Goal: Complete application form

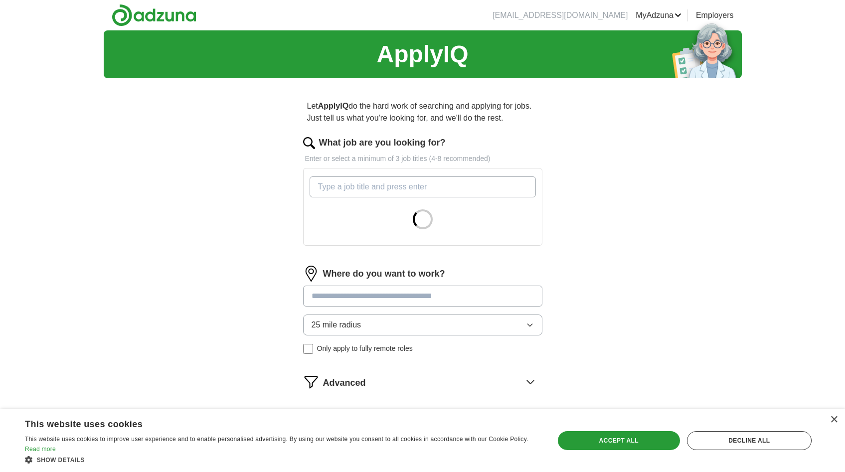
click at [388, 192] on input "What job are you looking for?" at bounding box center [422, 186] width 226 height 21
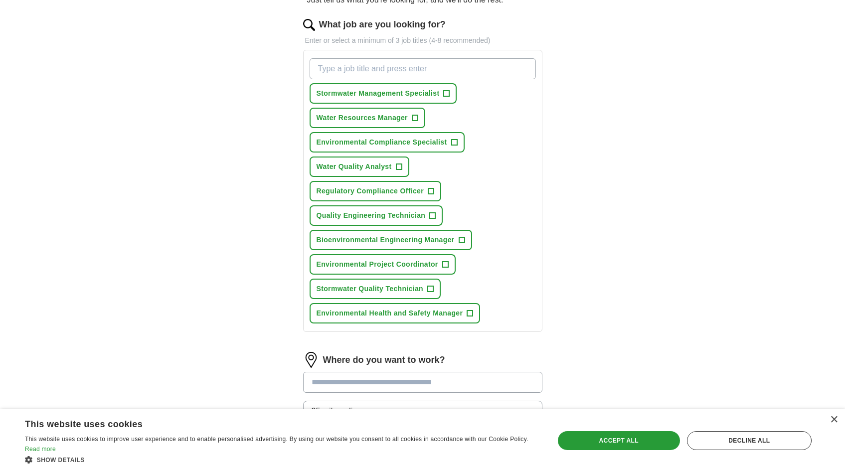
scroll to position [100, 0]
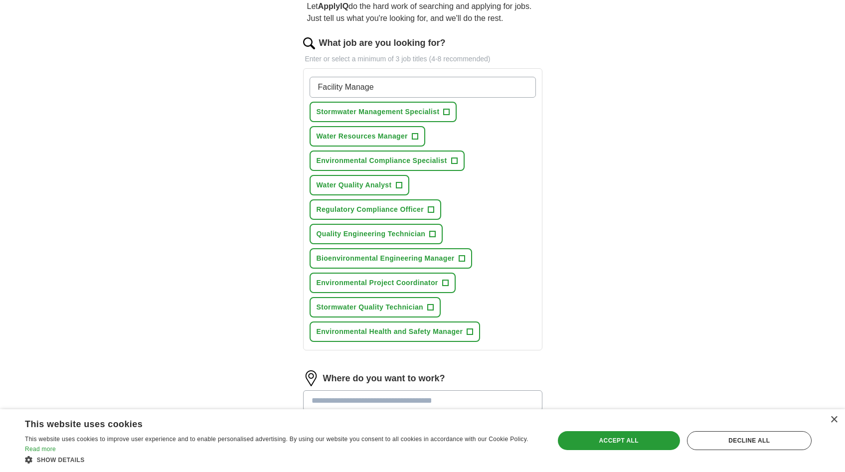
type input "Facility Manager"
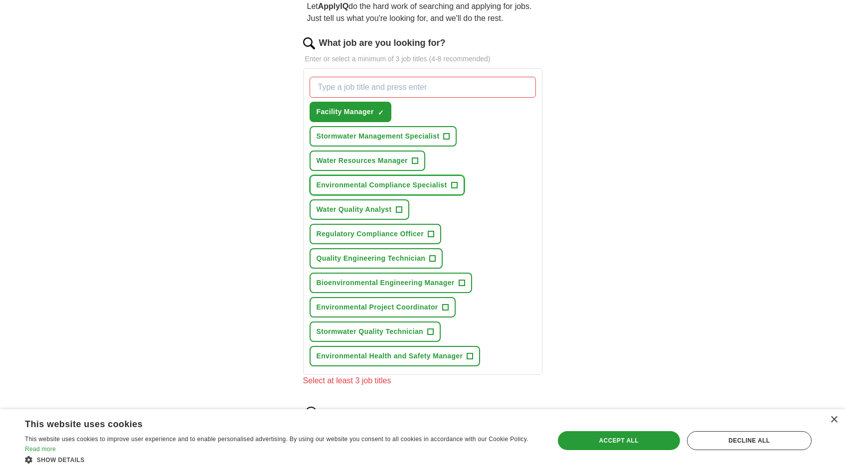
click at [455, 186] on span "+" at bounding box center [454, 185] width 6 height 8
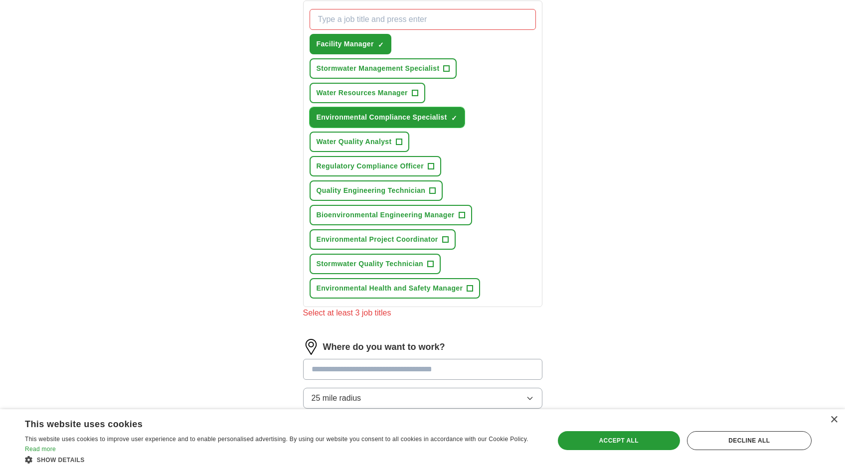
scroll to position [154, 0]
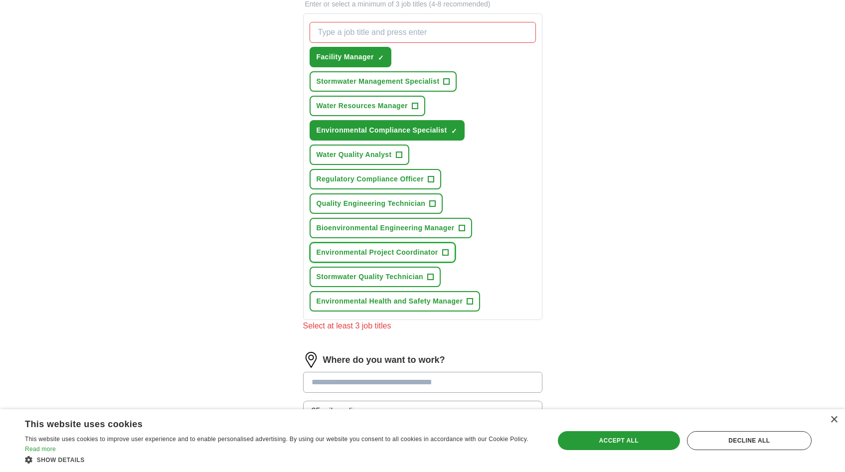
click at [447, 255] on span "+" at bounding box center [445, 253] width 6 height 8
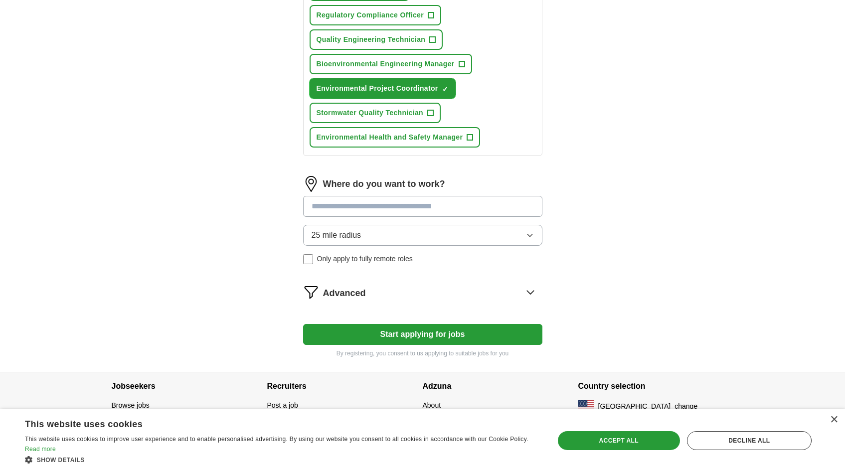
scroll to position [319, 0]
click at [415, 210] on input at bounding box center [422, 205] width 239 height 21
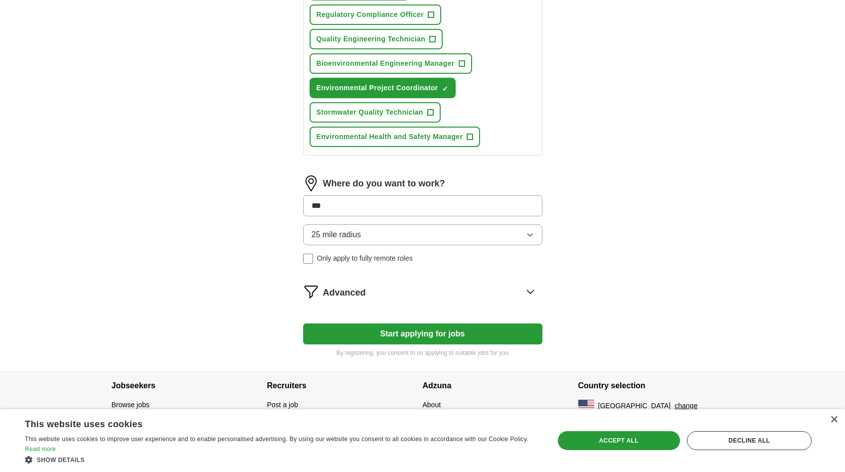
type input "****"
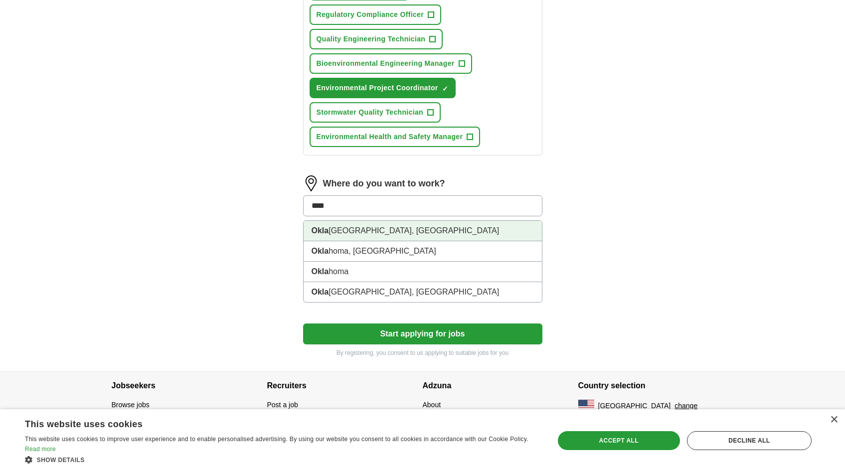
click at [383, 230] on li "Okla [GEOGRAPHIC_DATA], [GEOGRAPHIC_DATA]" at bounding box center [422, 231] width 238 height 20
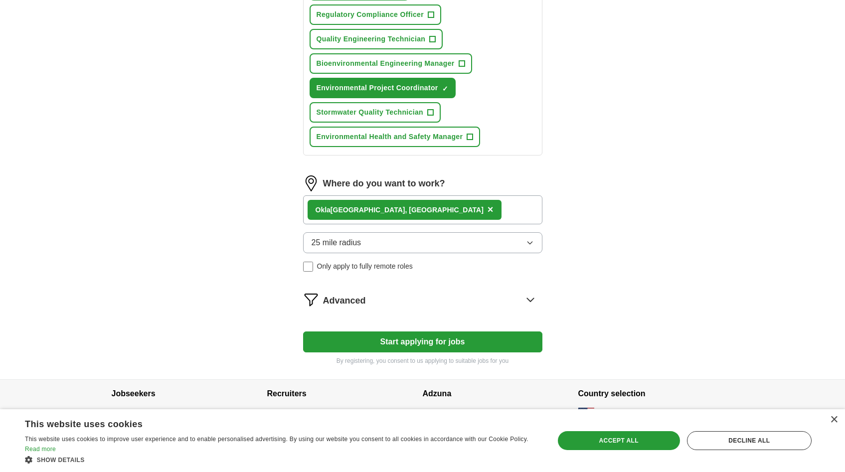
click at [409, 346] on button "Start applying for jobs" at bounding box center [422, 341] width 239 height 21
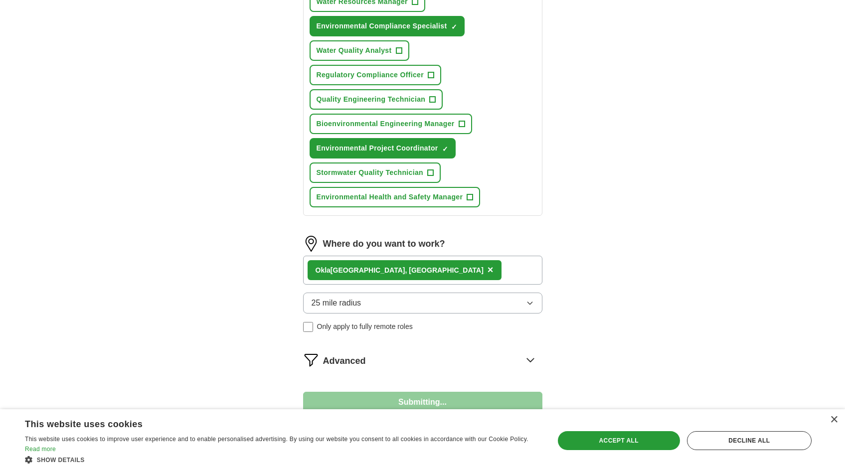
select select "**"
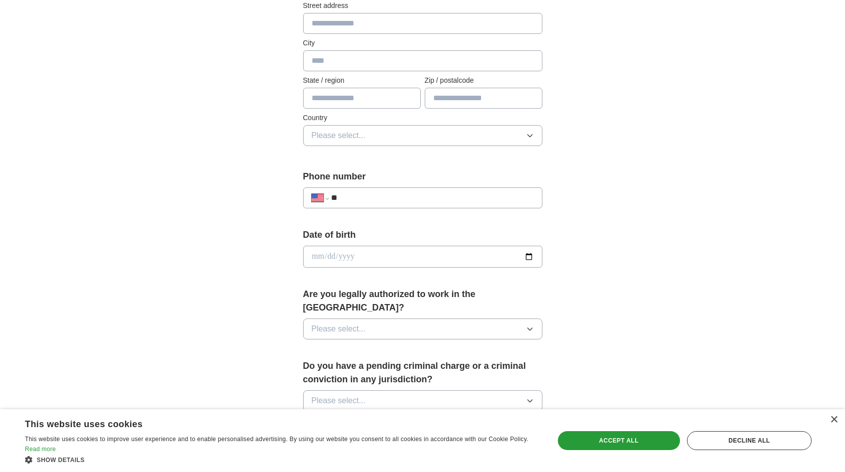
scroll to position [308, 0]
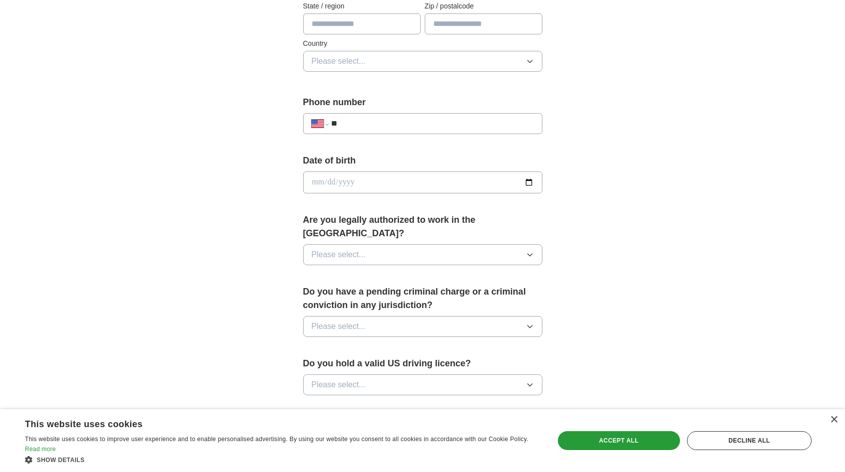
click at [468, 244] on button "Please select..." at bounding box center [422, 254] width 239 height 21
click at [426, 272] on div "Yes" at bounding box center [422, 278] width 222 height 12
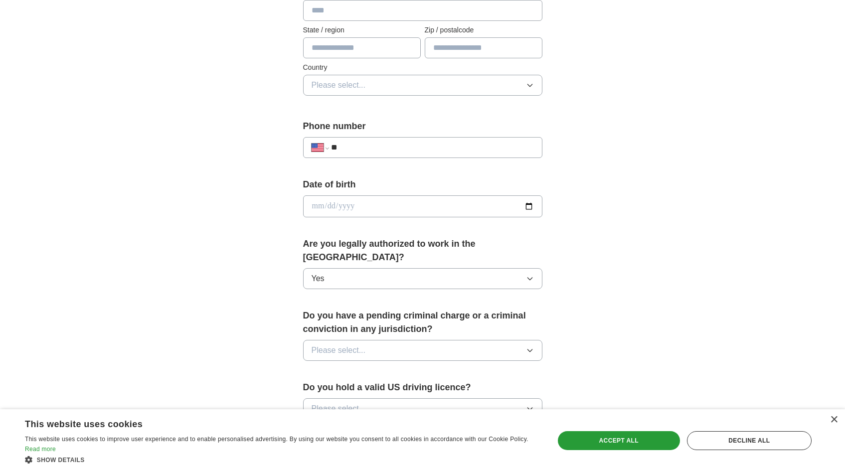
scroll to position [337, 0]
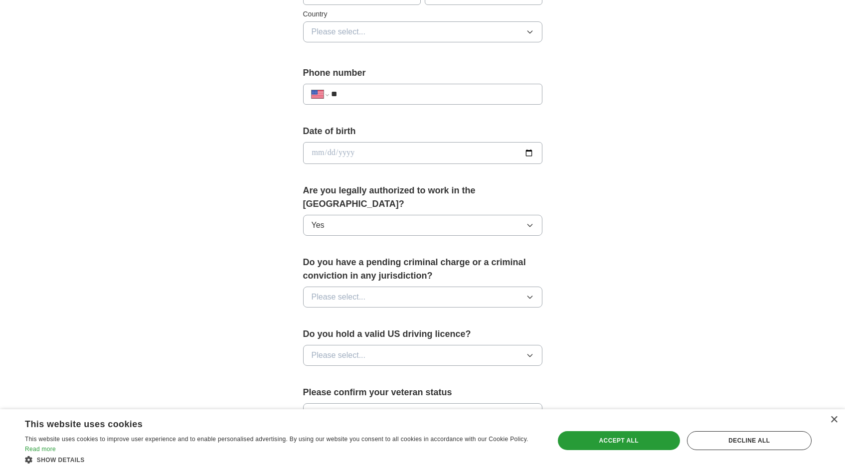
click at [426, 288] on button "Please select..." at bounding box center [422, 296] width 239 height 21
click at [351, 335] on li "No" at bounding box center [422, 340] width 238 height 20
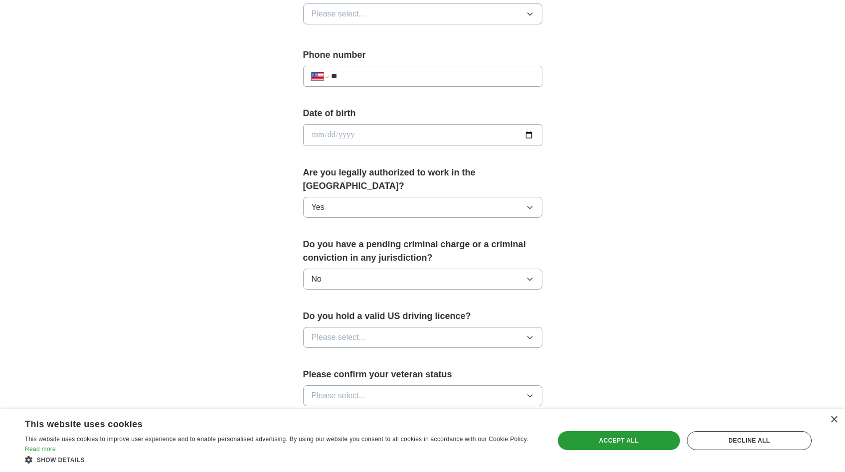
click at [360, 137] on input "date" at bounding box center [422, 135] width 239 height 22
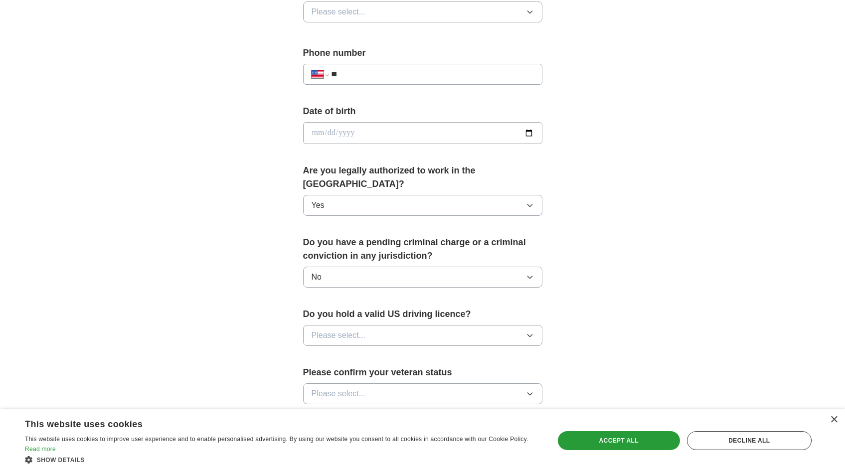
click at [419, 325] on button "Please select..." at bounding box center [422, 335] width 239 height 21
click at [344, 352] on div "Yes" at bounding box center [422, 358] width 222 height 12
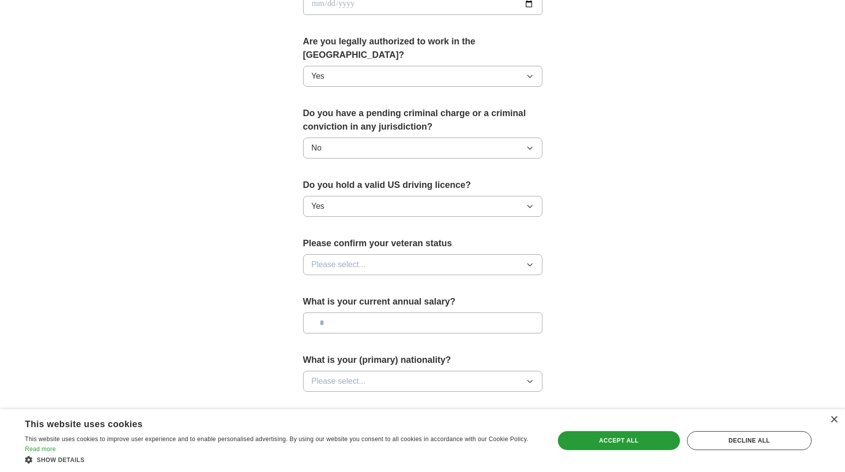
scroll to position [524, 0]
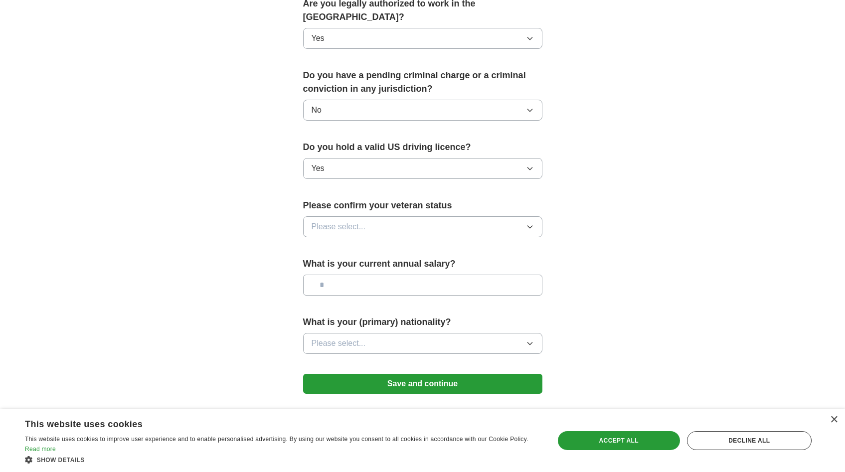
click at [371, 216] on button "Please select..." at bounding box center [422, 226] width 239 height 21
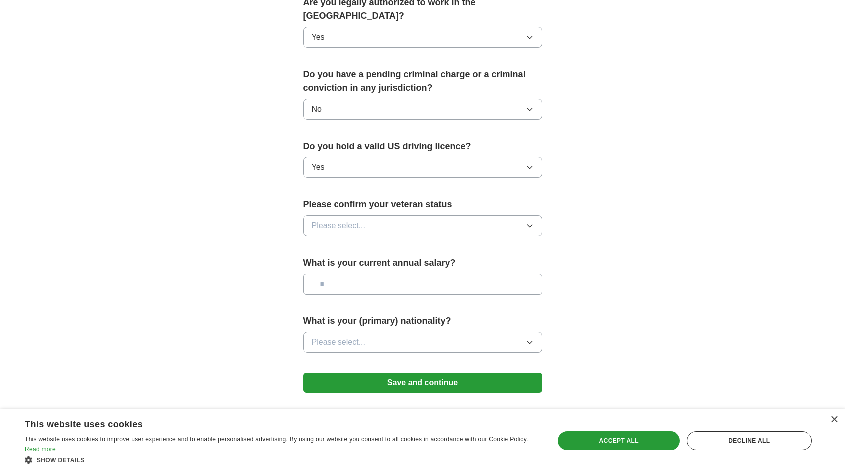
scroll to position [548, 0]
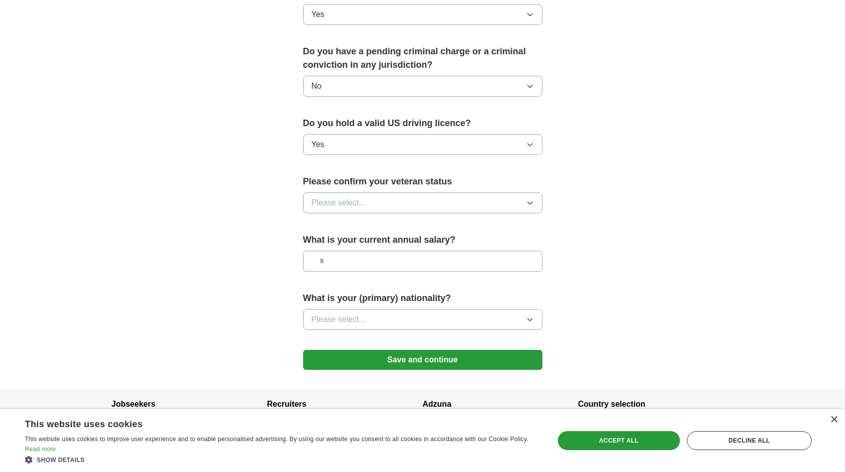
click at [385, 350] on button "Save and continue" at bounding box center [422, 360] width 239 height 20
